Goal: Obtain resource: Obtain resource

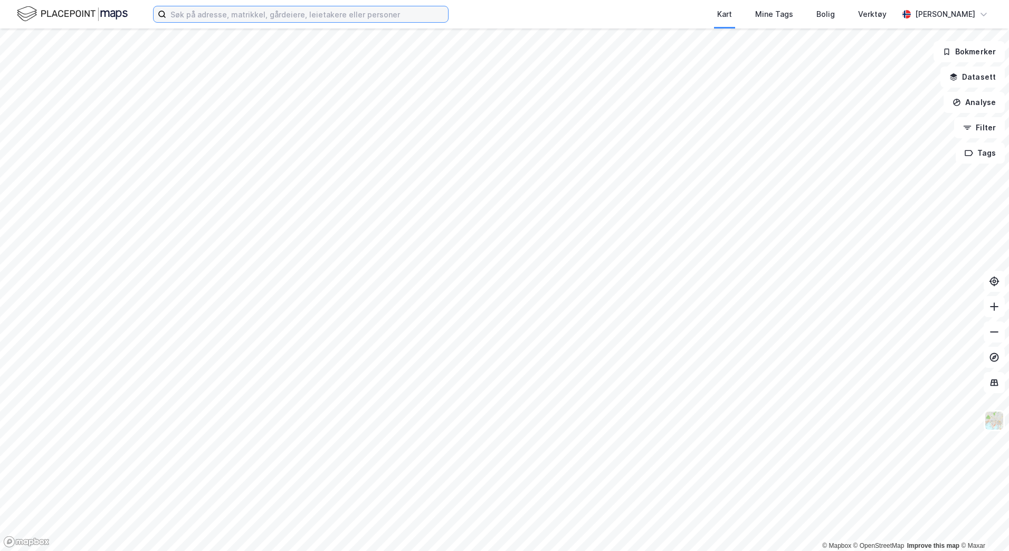
click at [241, 20] on input at bounding box center [307, 14] width 282 height 16
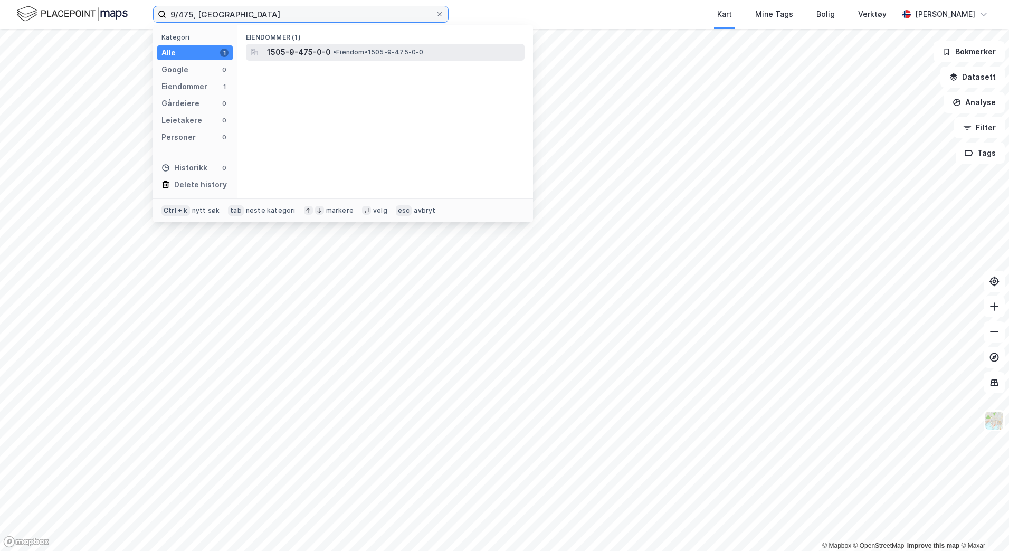
type input "9/475, [GEOGRAPHIC_DATA]"
click at [308, 55] on span "1505-9-475-0-0" at bounding box center [299, 52] width 64 height 13
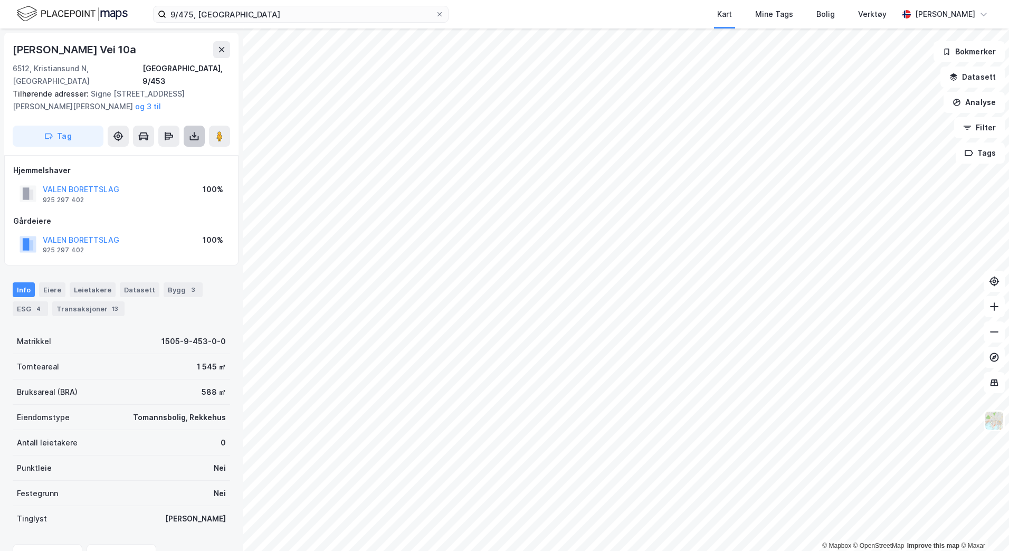
click at [196, 126] on button at bounding box center [194, 136] width 21 height 21
click at [148, 153] on div "Last ned grunnbok" at bounding box center [141, 157] width 61 height 8
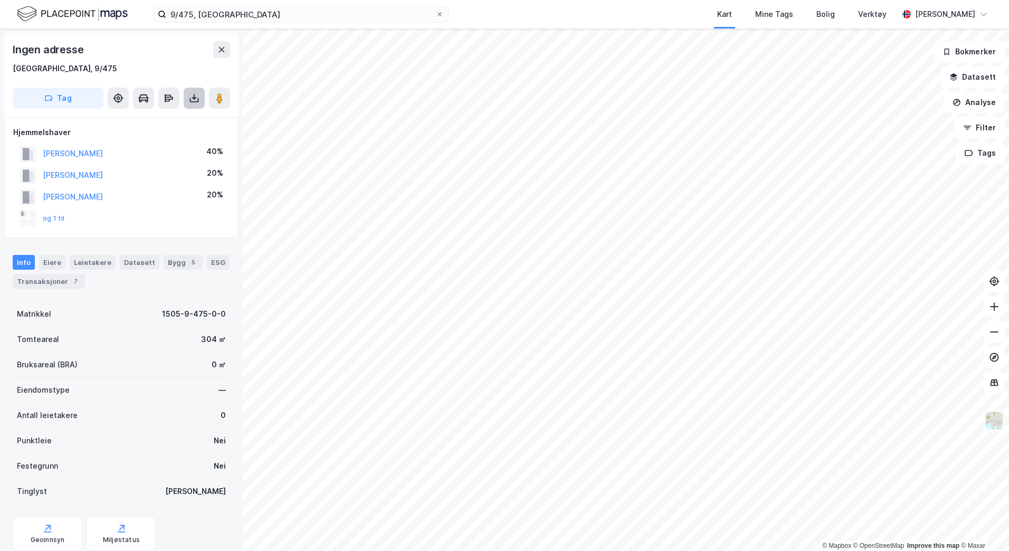
click at [198, 104] on button at bounding box center [194, 98] width 21 height 21
click at [178, 120] on div "Last ned grunnbok" at bounding box center [148, 119] width 112 height 17
